Goal: Task Accomplishment & Management: Use online tool/utility

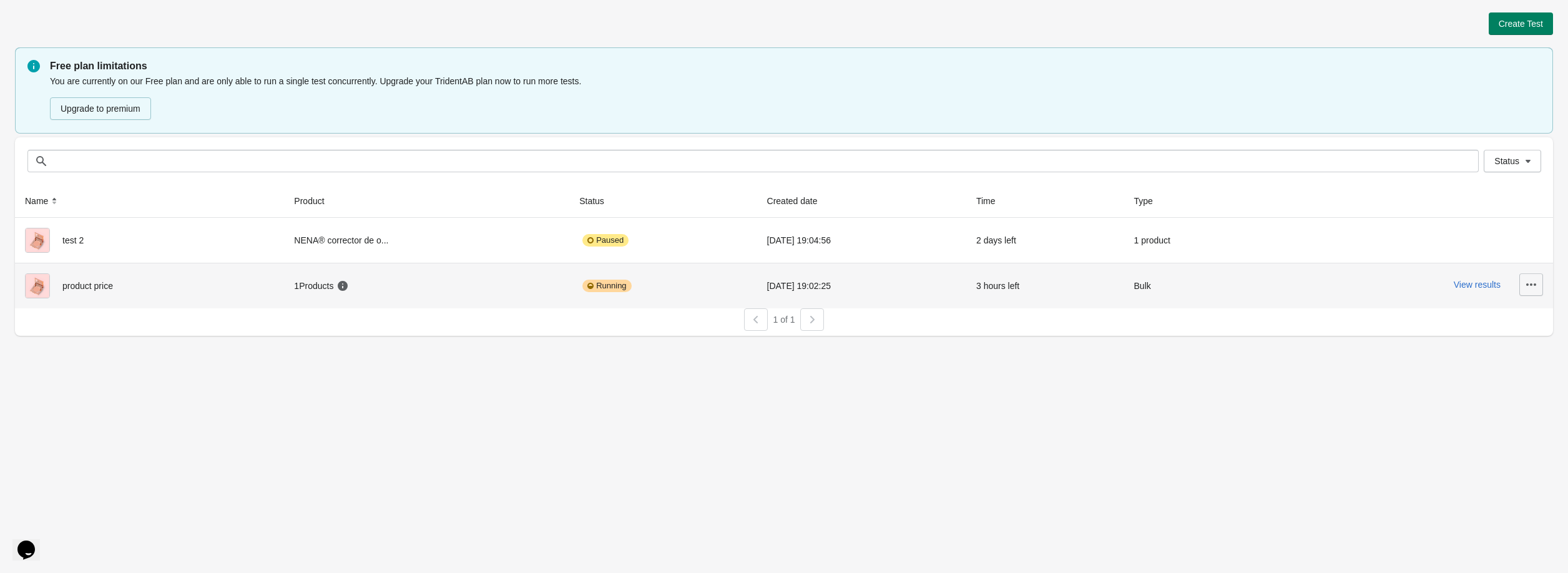
click at [1523, 286] on button "button" at bounding box center [1531, 285] width 24 height 23
click at [1487, 287] on button "View results" at bounding box center [1477, 284] width 46 height 10
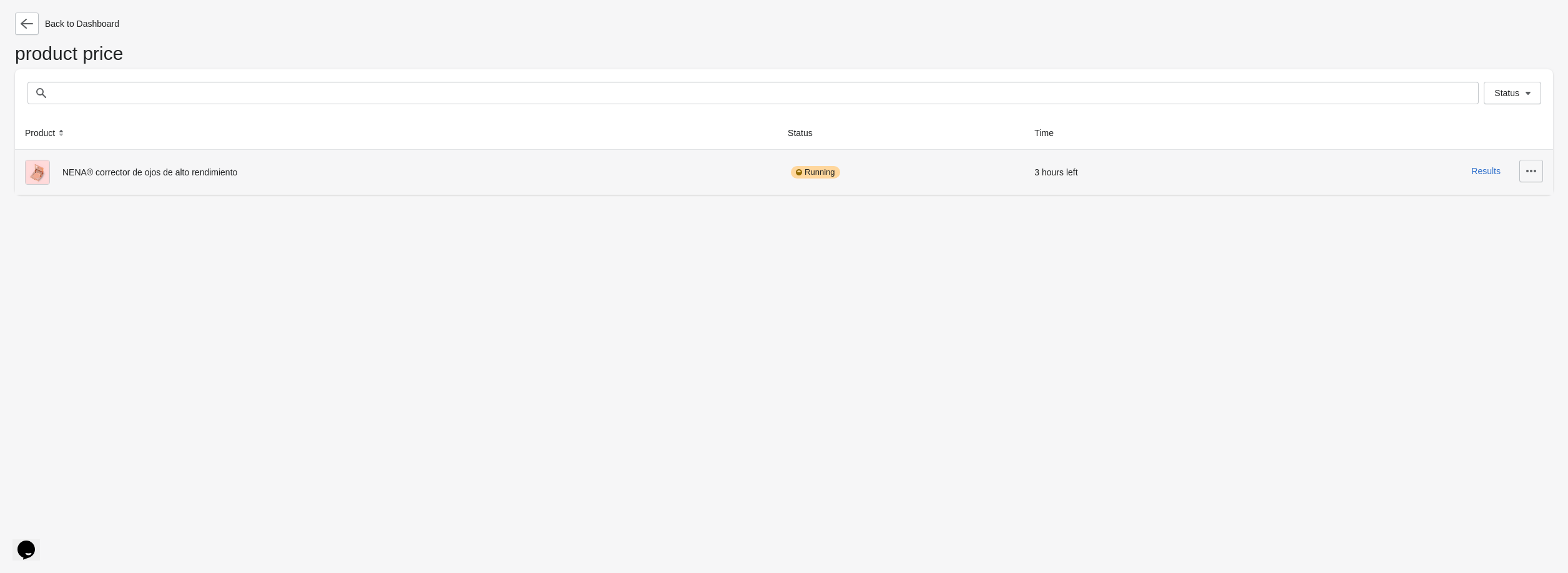
click at [1541, 171] on button "button" at bounding box center [1531, 171] width 24 height 23
click at [1472, 244] on button "Finish & Choose Winner" at bounding box center [1486, 254] width 104 height 26
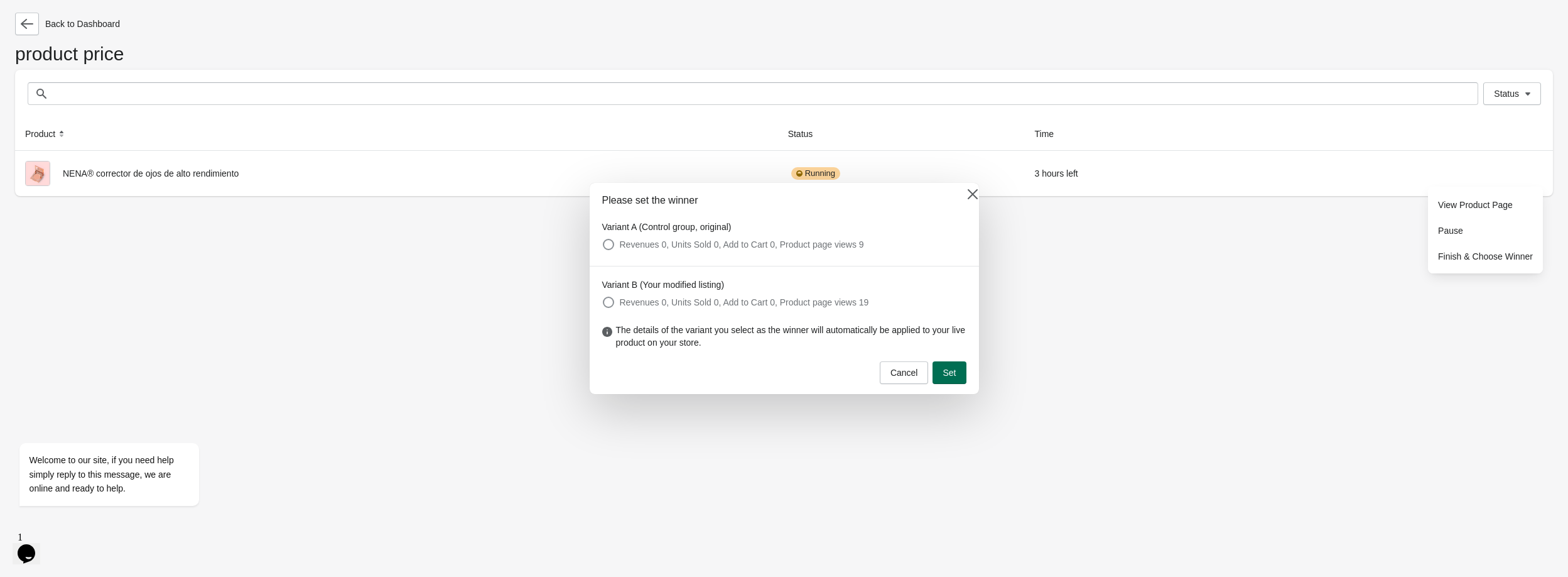
click at [945, 369] on span "Set" at bounding box center [949, 372] width 13 height 10
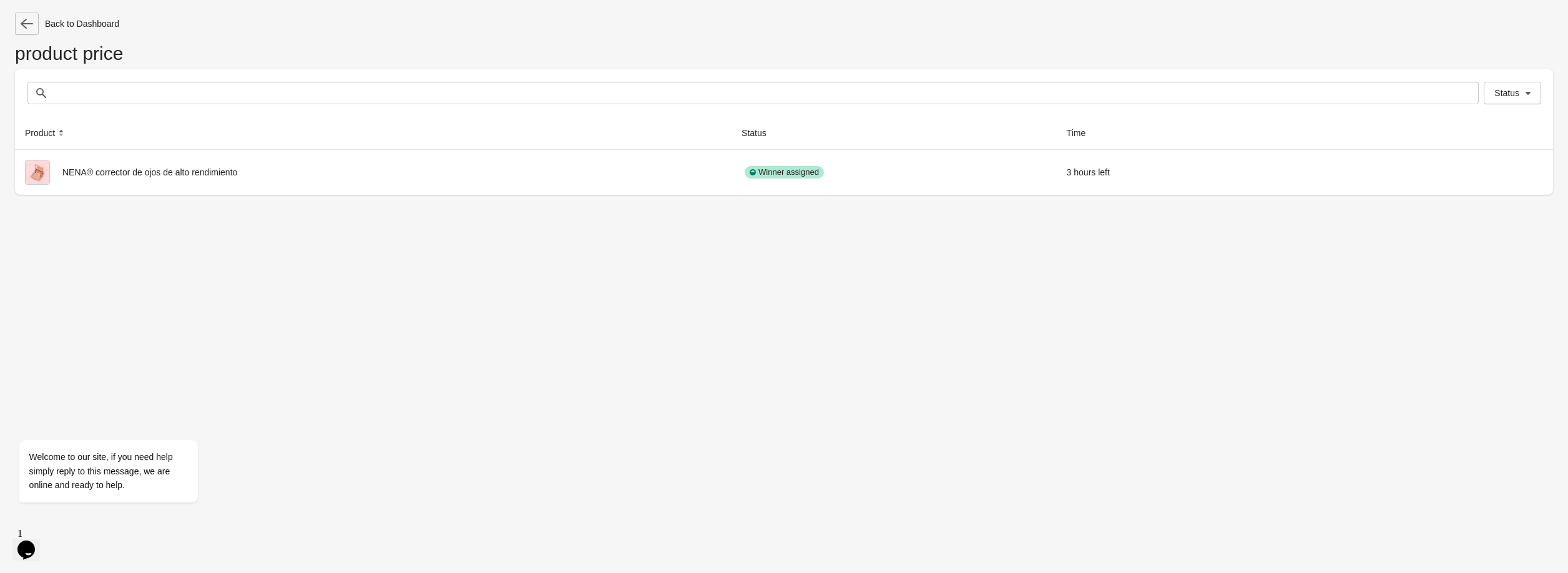
click at [32, 27] on icon "button" at bounding box center [27, 23] width 12 height 12
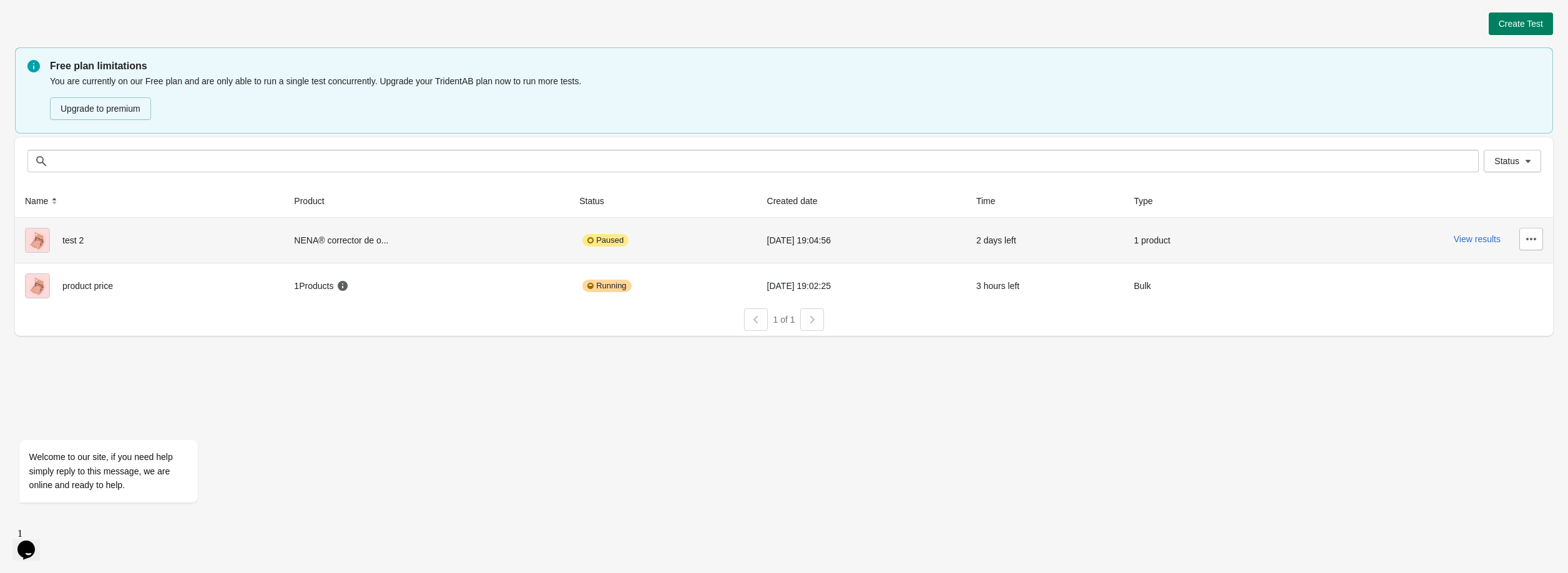
click at [170, 233] on div "test 2" at bounding box center [149, 240] width 249 height 25
drag, startPoint x: 1480, startPoint y: 237, endPoint x: 1527, endPoint y: 242, distance: 47.3
click at [1527, 242] on div "View results" at bounding box center [1408, 239] width 268 height 23
click at [1527, 242] on icon "button" at bounding box center [1531, 239] width 12 height 12
click at [1486, 316] on span "Resume" at bounding box center [1496, 322] width 74 height 12
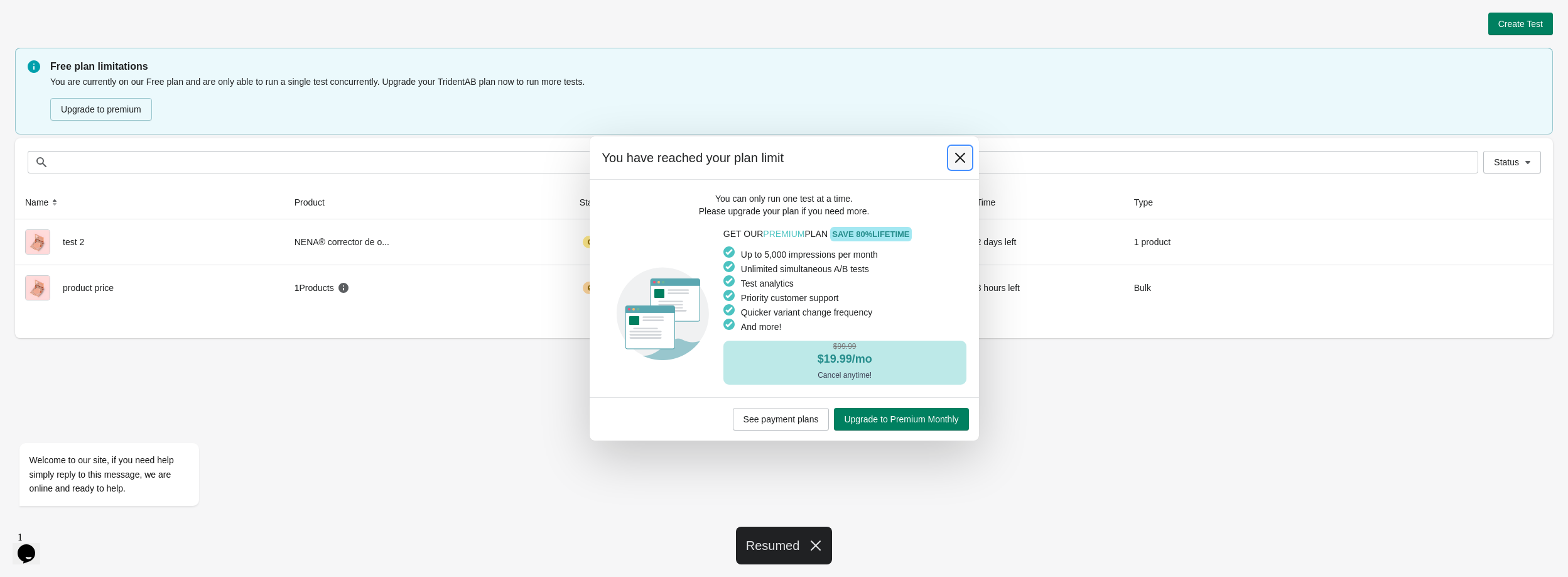
click at [949, 163] on button at bounding box center [961, 158] width 23 height 23
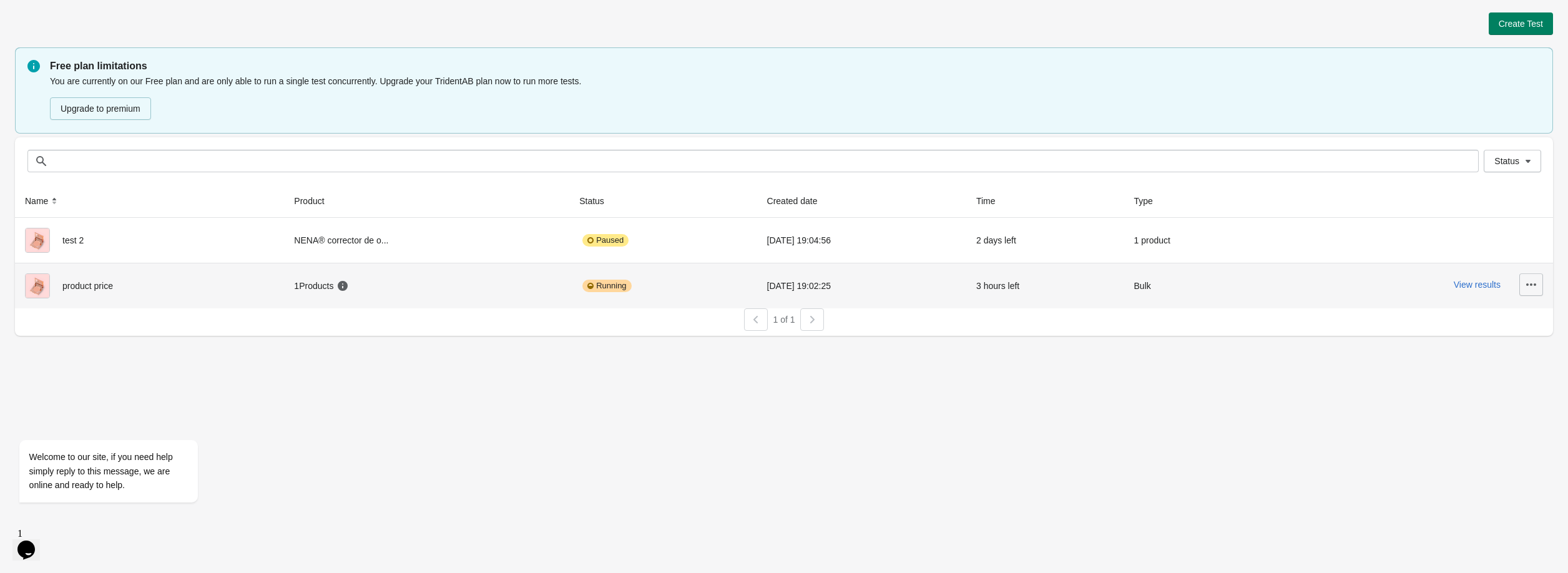
click at [1523, 283] on button "button" at bounding box center [1531, 285] width 24 height 23
click at [1516, 361] on button "Finish" at bounding box center [1521, 367] width 35 height 26
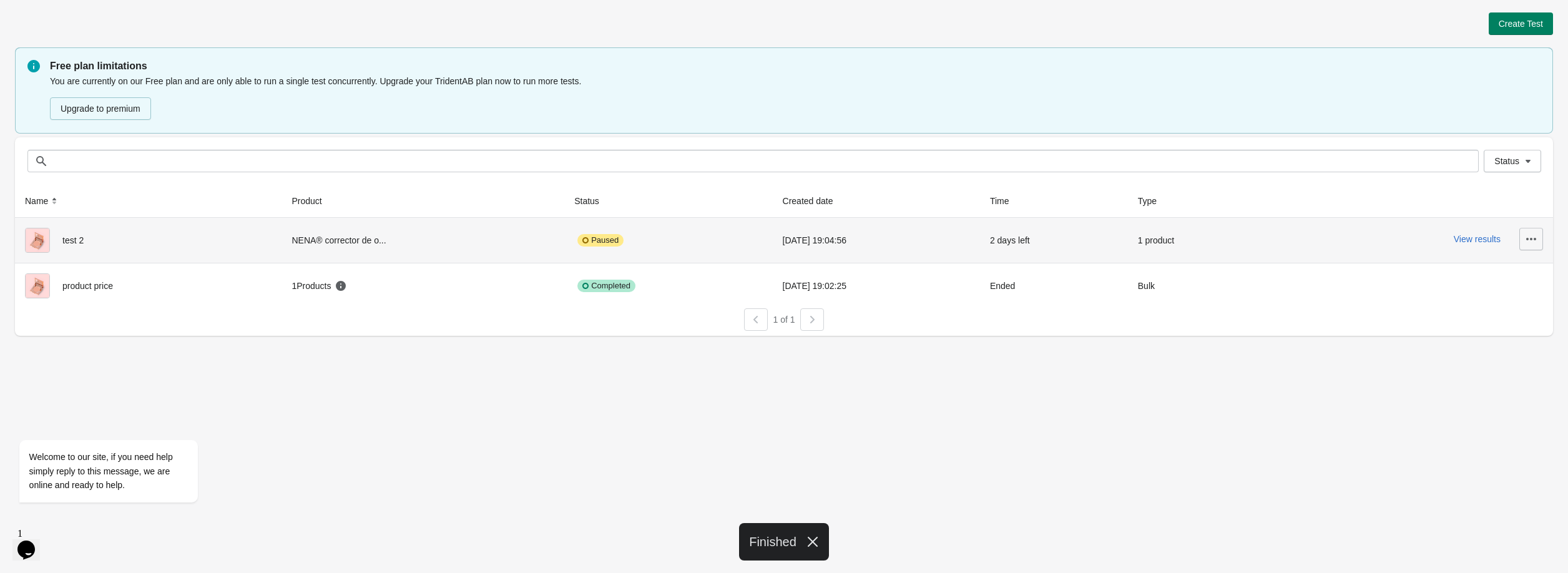
click at [1537, 242] on icon "button" at bounding box center [1531, 239] width 12 height 12
click at [1487, 319] on span "Resume" at bounding box center [1496, 322] width 74 height 12
click at [347, 242] on div "NENA® corrector de o..." at bounding box center [423, 240] width 262 height 25
click at [68, 242] on span "test 2" at bounding box center [73, 240] width 21 height 10
click at [41, 239] on img at bounding box center [37, 240] width 25 height 25
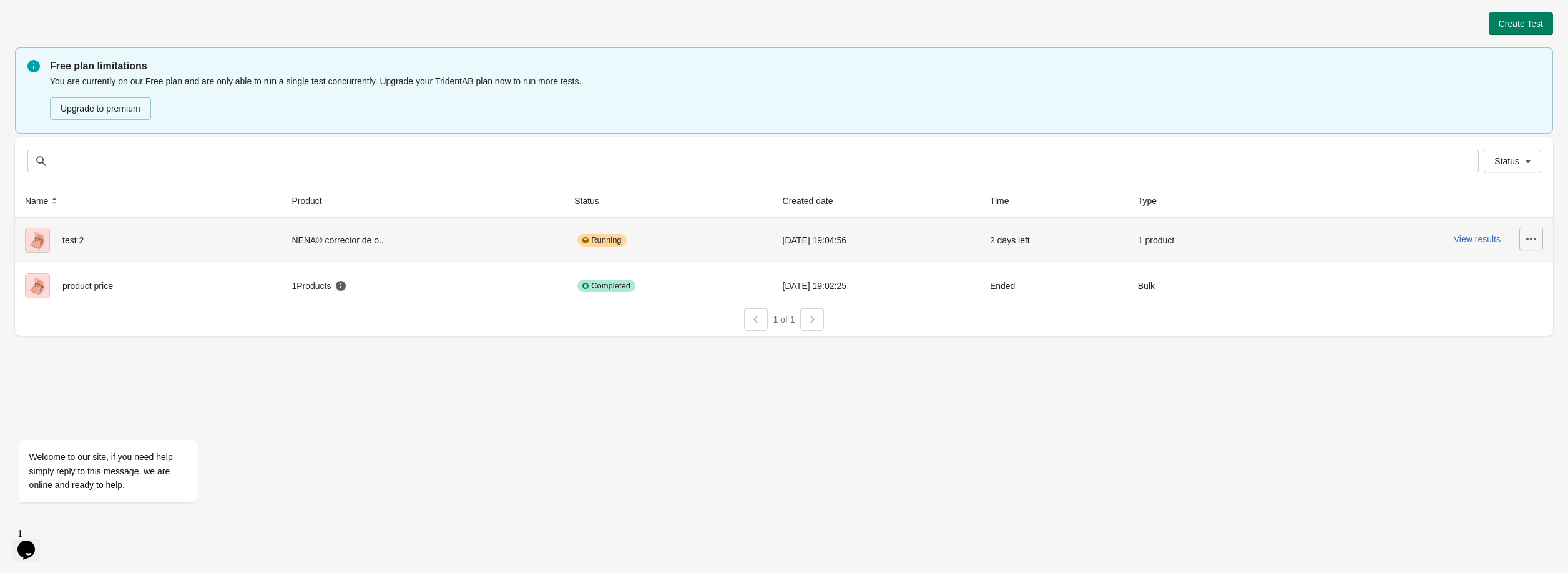
click at [1520, 241] on button "button" at bounding box center [1531, 239] width 24 height 23
click at [1505, 297] on span "View Product Page" at bounding box center [1496, 296] width 74 height 12
